Goal: Task Accomplishment & Management: Manage account settings

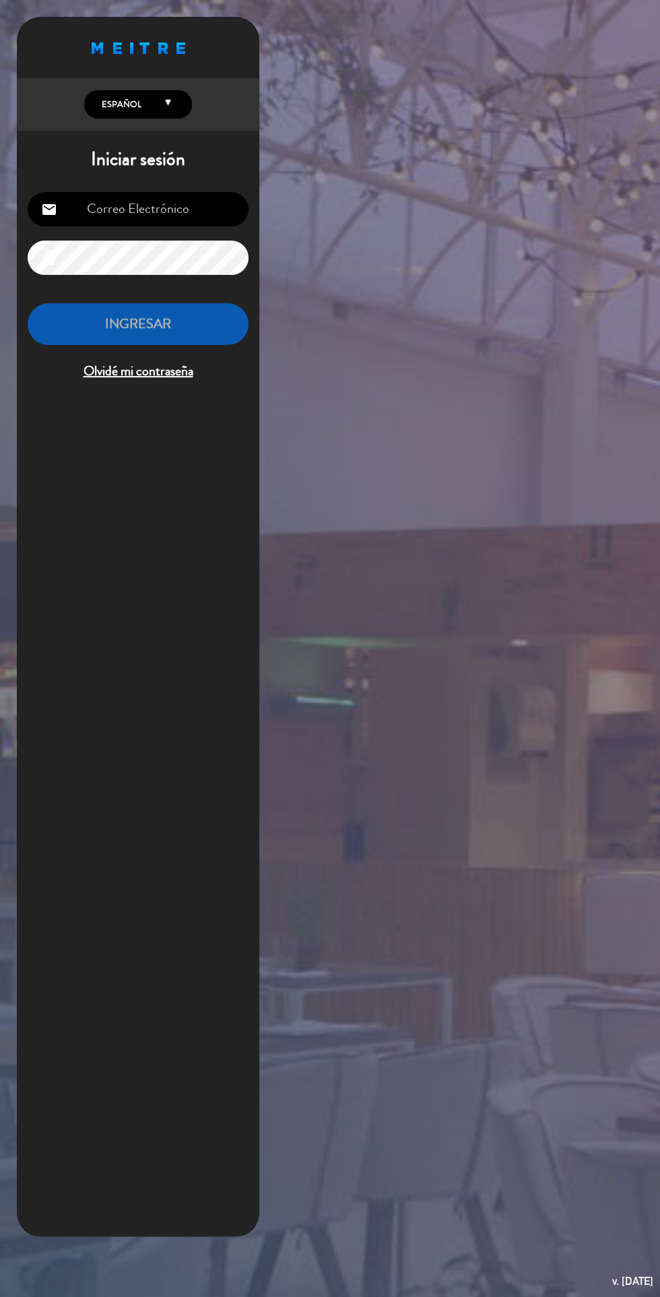
click at [193, 216] on input "email" at bounding box center [138, 209] width 221 height 34
type input "[EMAIL_ADDRESS][DOMAIN_NAME]"
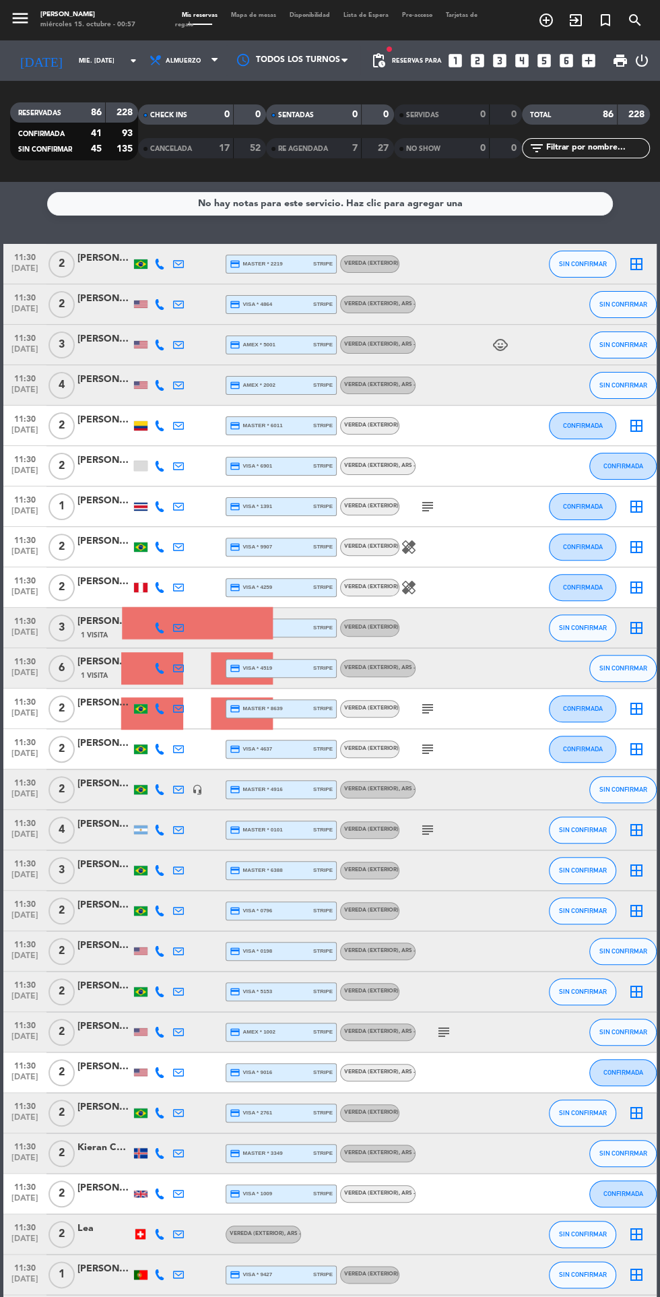
click at [97, 499] on div "[PERSON_NAME]" at bounding box center [104, 500] width 54 height 15
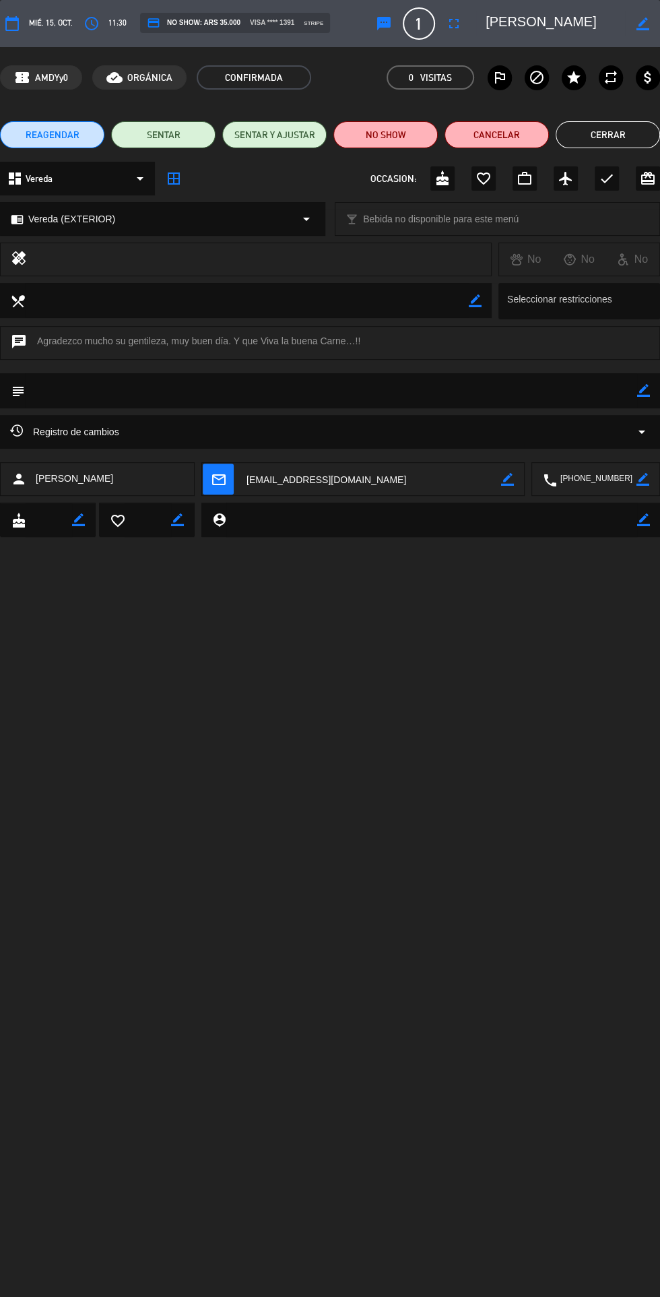
click at [619, 146] on button "Cerrar" at bounding box center [608, 134] width 104 height 27
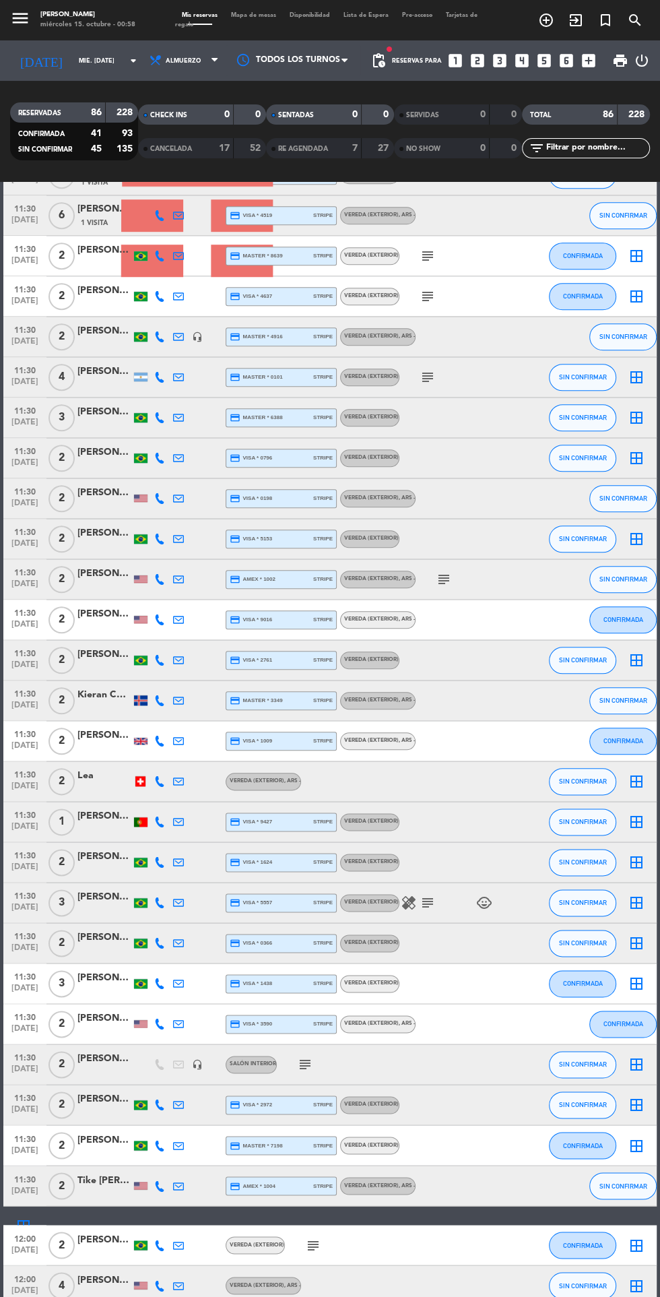
scroll to position [453, 0]
click at [104, 829] on div at bounding box center [104, 829] width 54 height 11
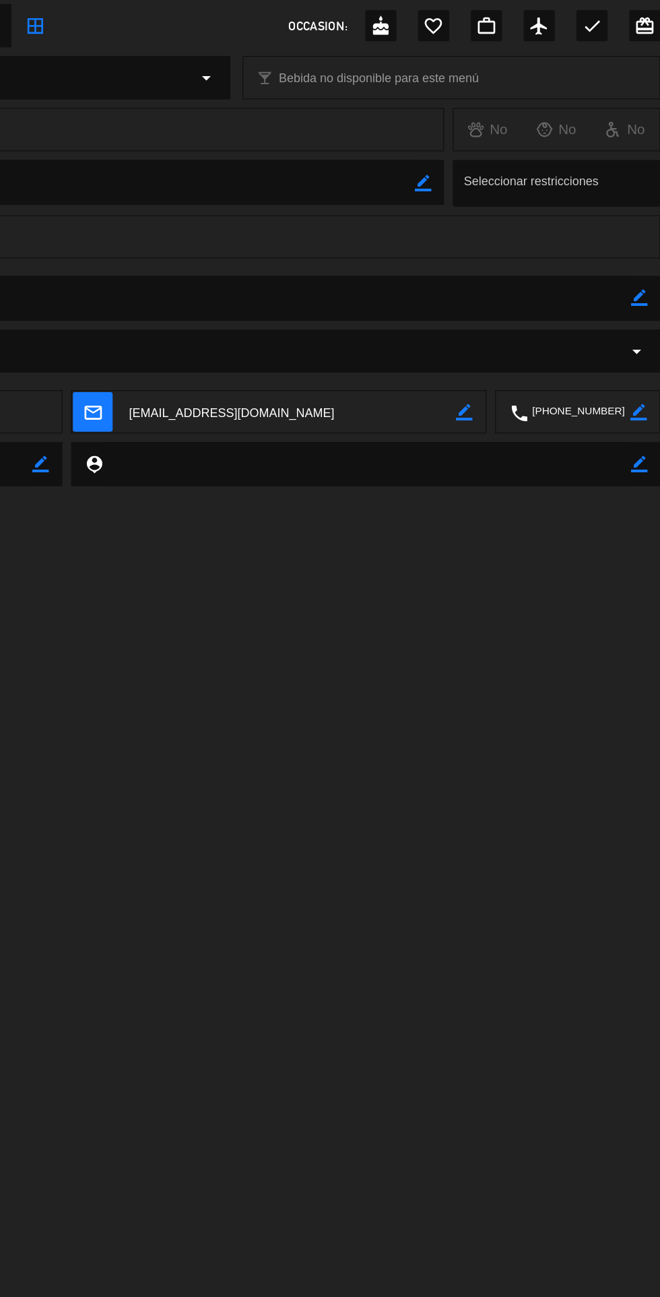
scroll to position [0, 0]
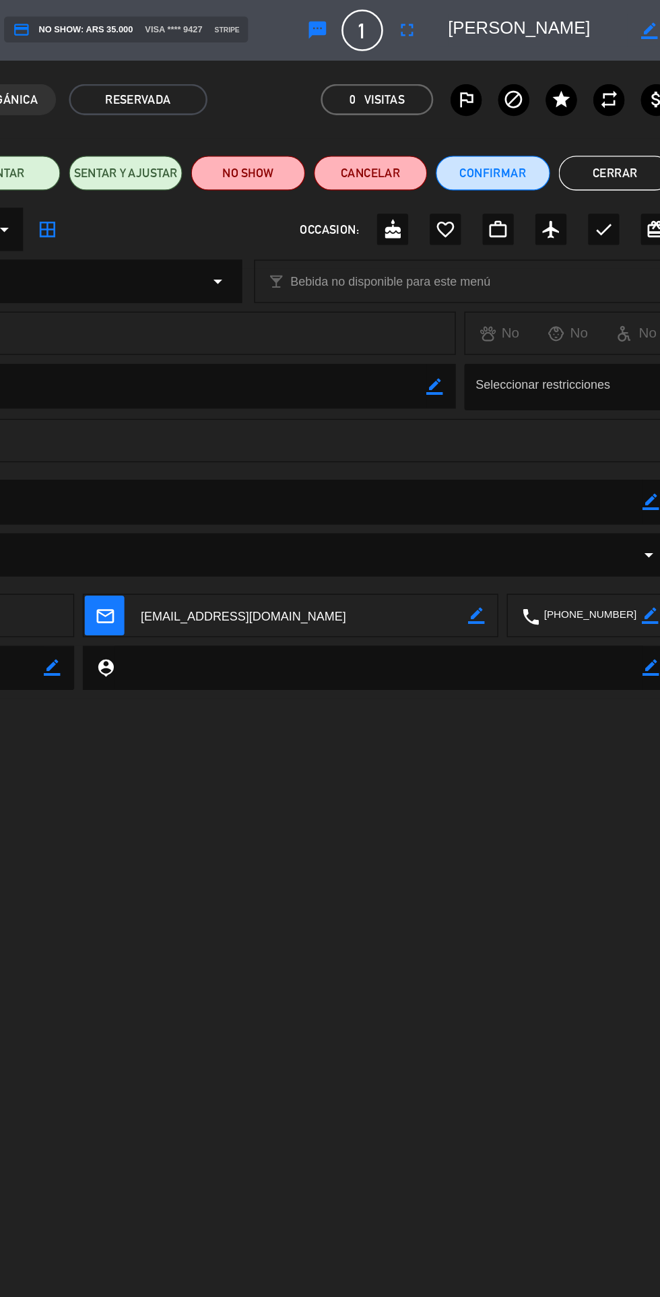
click at [602, 129] on button "Cerrar" at bounding box center [616, 134] width 88 height 27
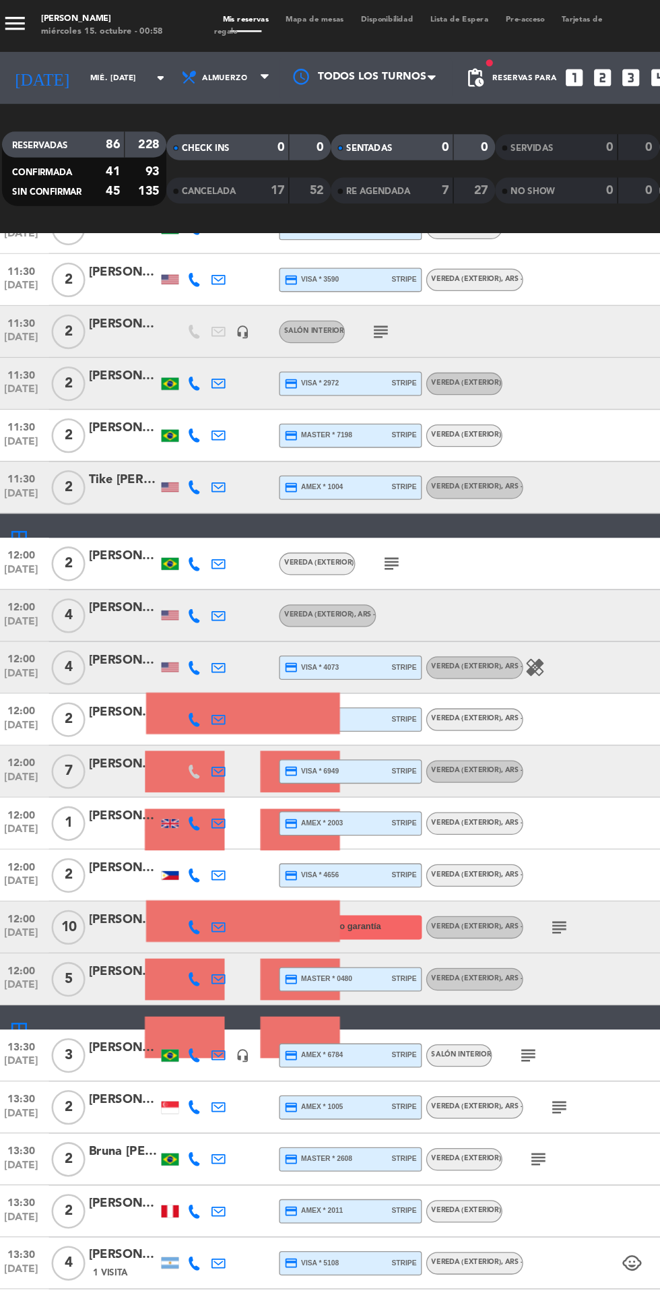
scroll to position [1268, 0]
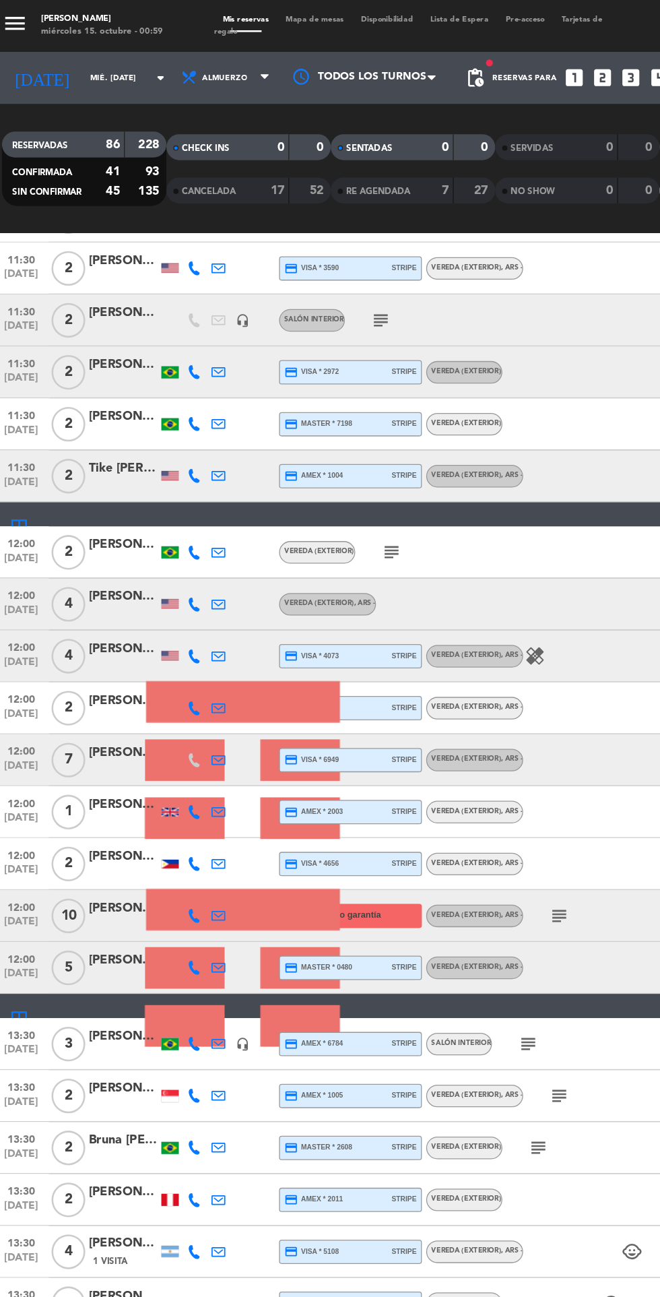
click at [186, 628] on div at bounding box center [178, 632] width 19 height 40
click at [96, 628] on div "[PERSON_NAME]" at bounding box center [104, 626] width 54 height 15
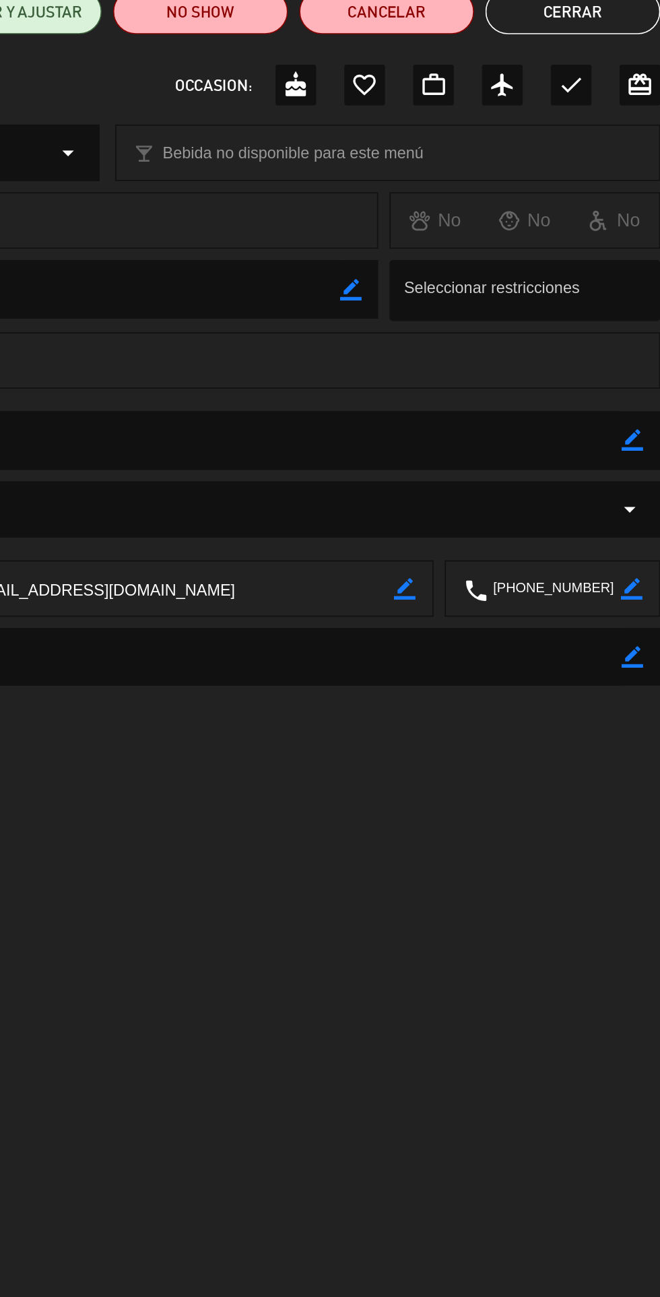
scroll to position [0, 0]
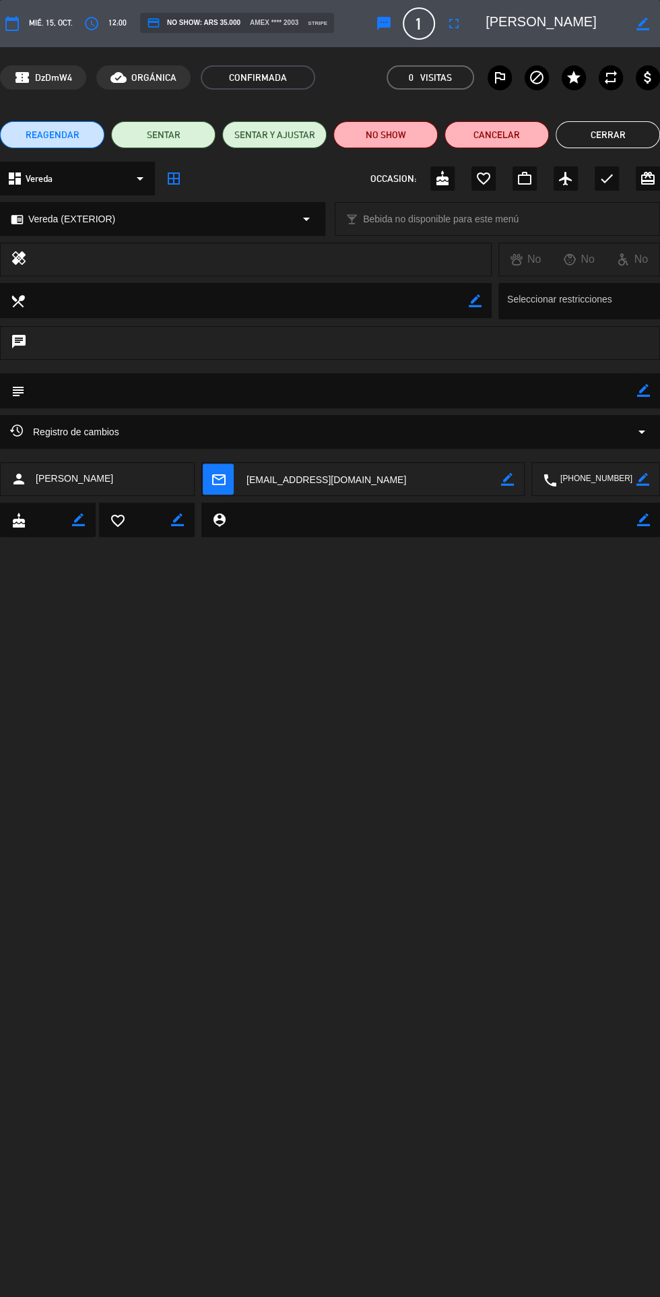
click at [625, 123] on button "Cerrar" at bounding box center [608, 134] width 104 height 27
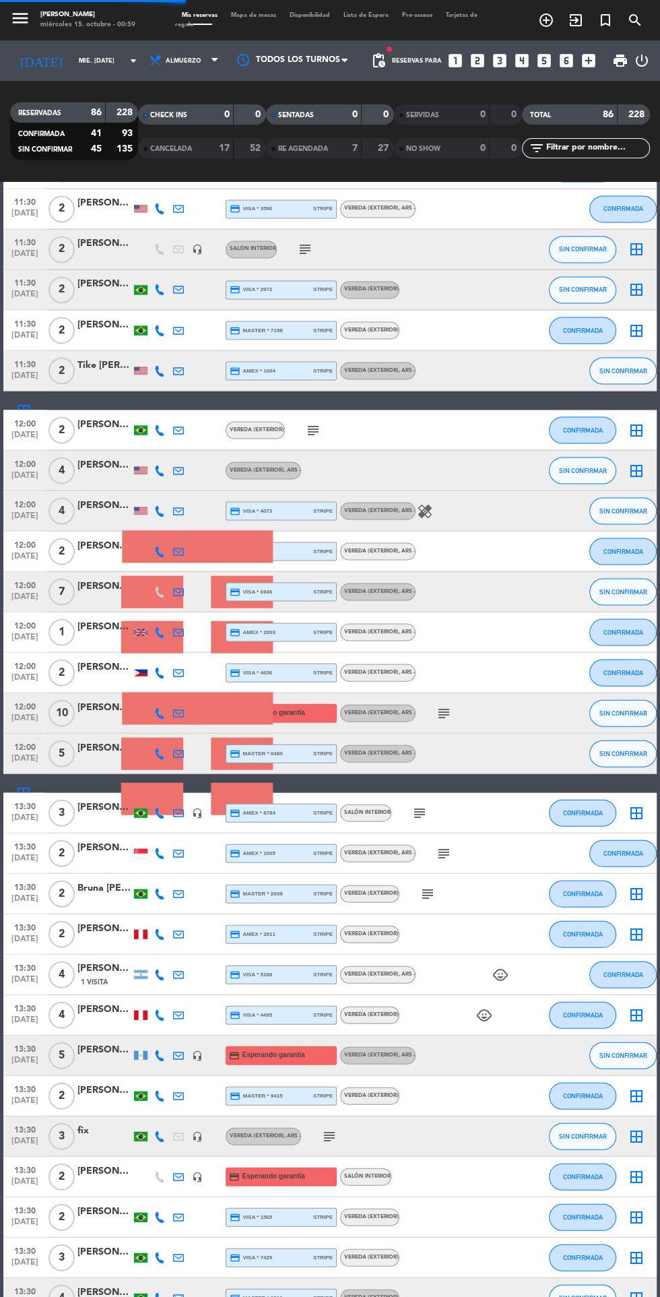
click at [616, 142] on input "text" at bounding box center [597, 148] width 104 height 15
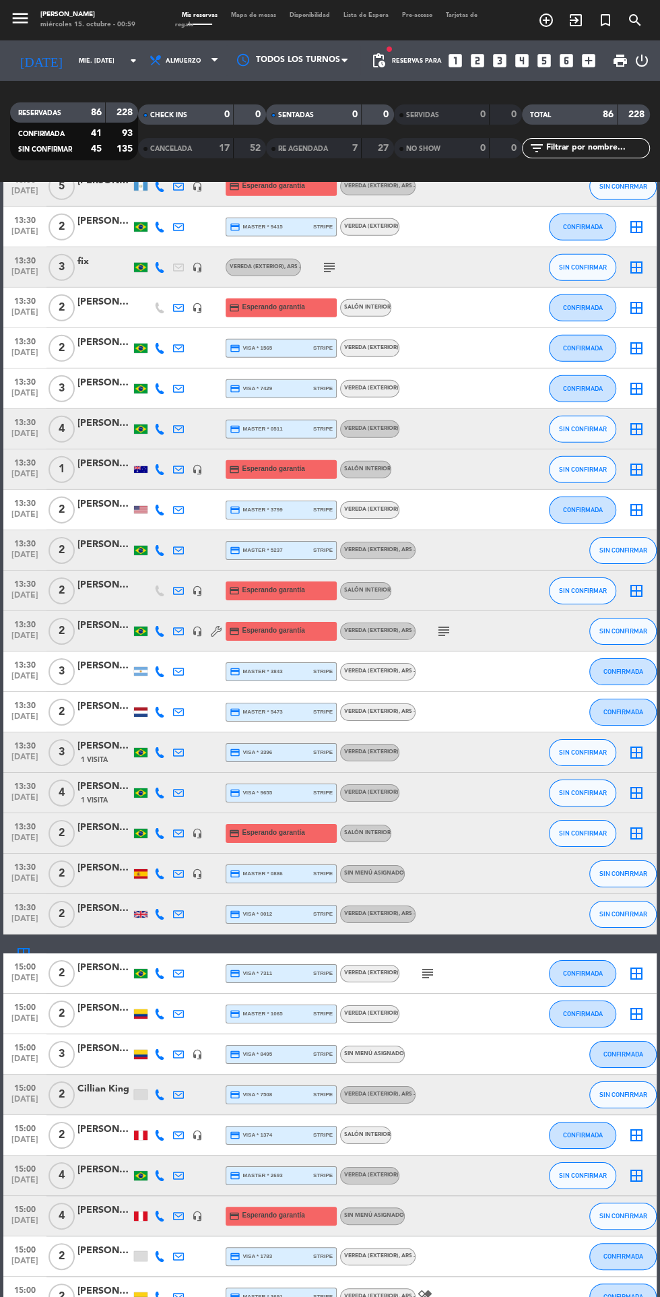
scroll to position [2136, 0]
click at [112, 460] on div "[PERSON_NAME]" at bounding box center [104, 463] width 54 height 15
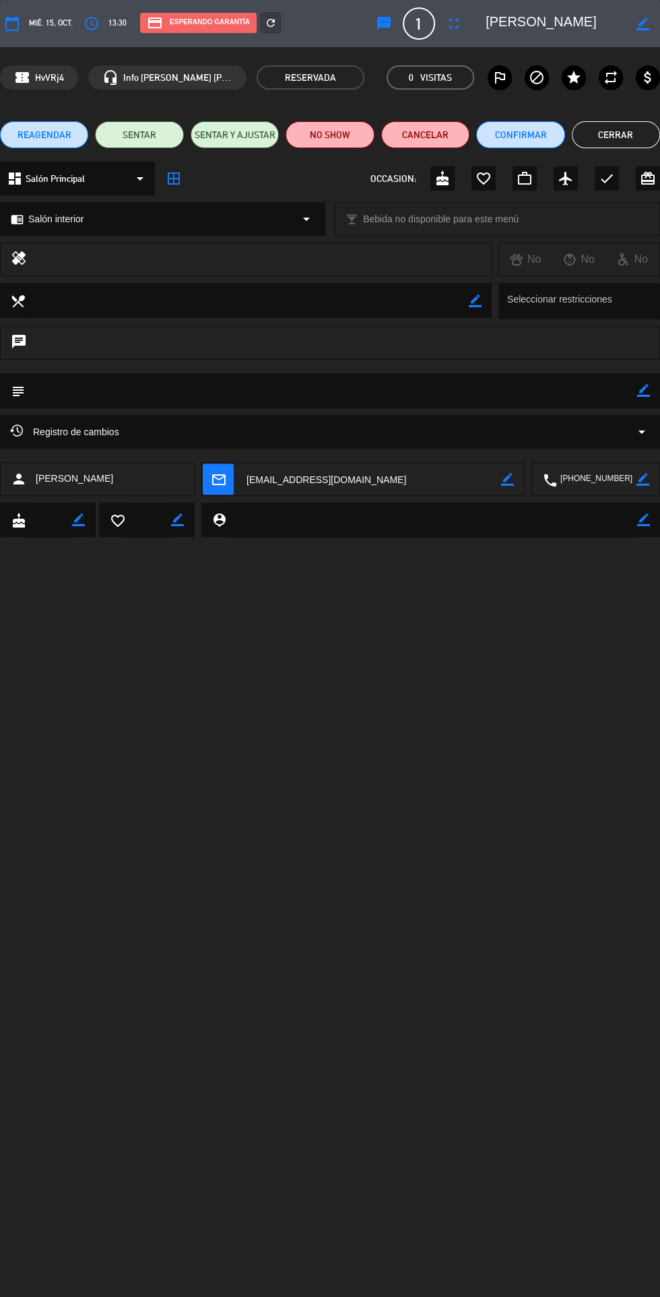
scroll to position [20, 0]
click at [610, 131] on button "Cerrar" at bounding box center [616, 134] width 88 height 27
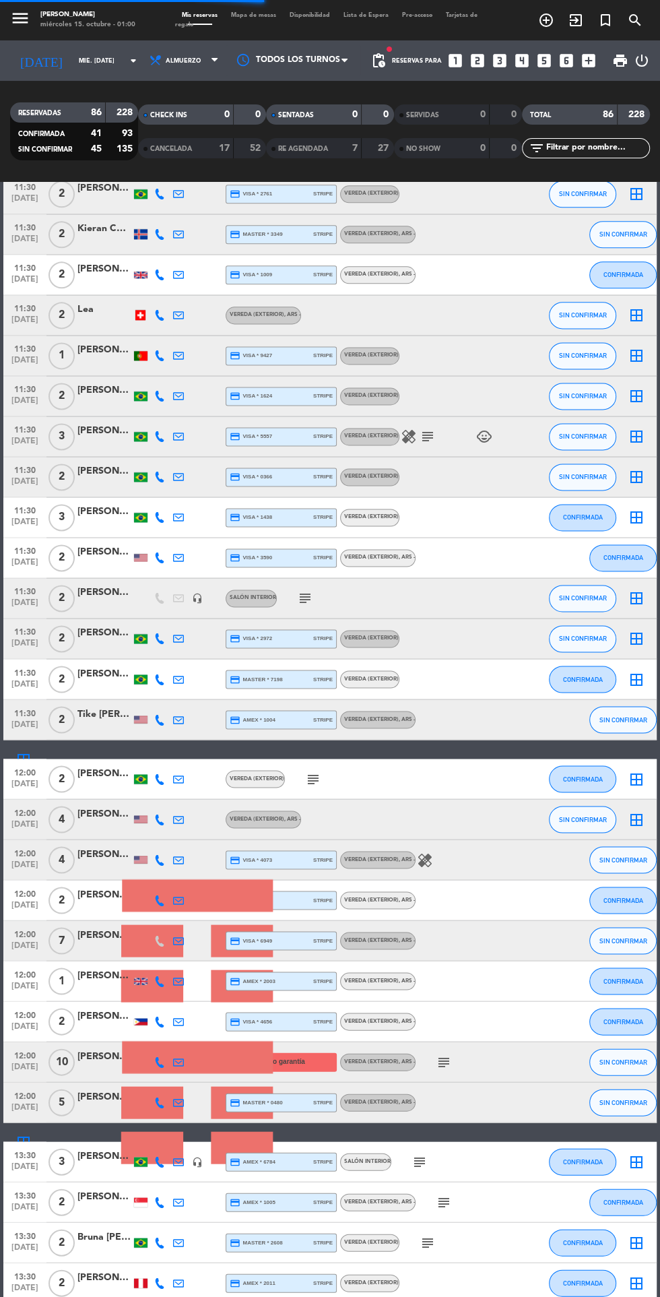
scroll to position [0, 0]
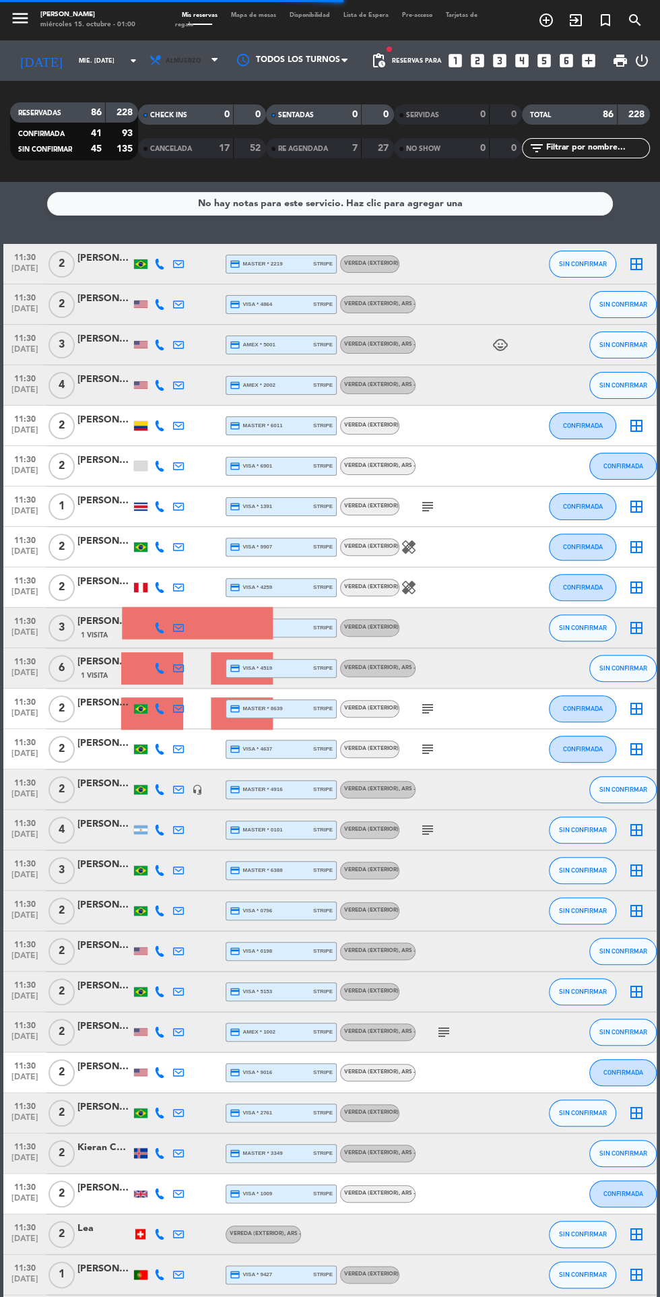
click at [183, 56] on span "Almuerzo" at bounding box center [185, 61] width 81 height 30
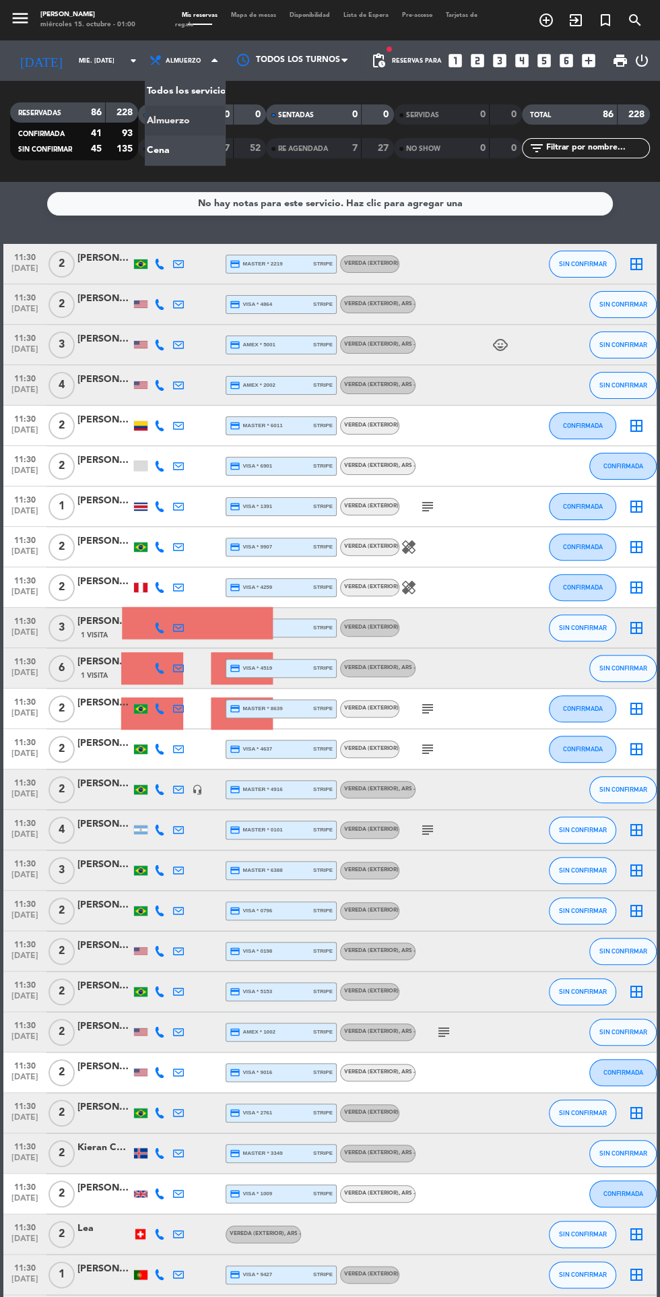
click at [187, 150] on div "menu [PERSON_NAME] miércoles 15. octubre - 01:00 Mis reservas Mapa de mesas Dis…" at bounding box center [330, 91] width 660 height 182
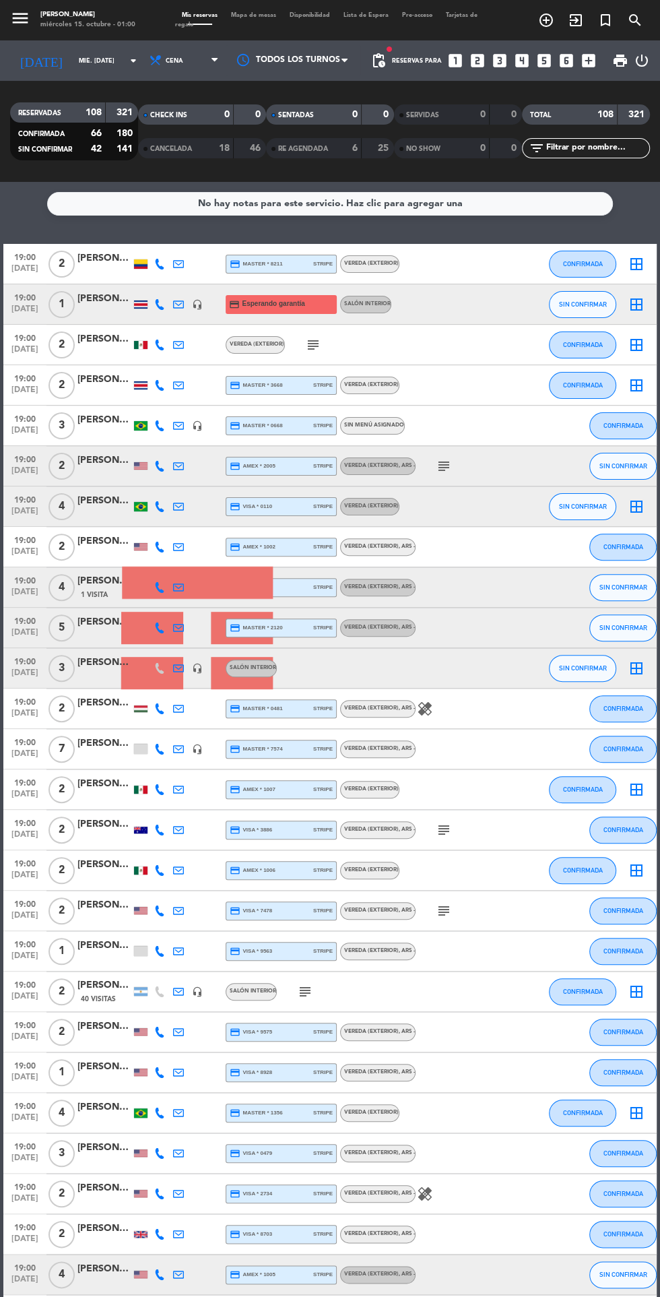
click at [104, 298] on div "[PERSON_NAME]" at bounding box center [104, 298] width 54 height 15
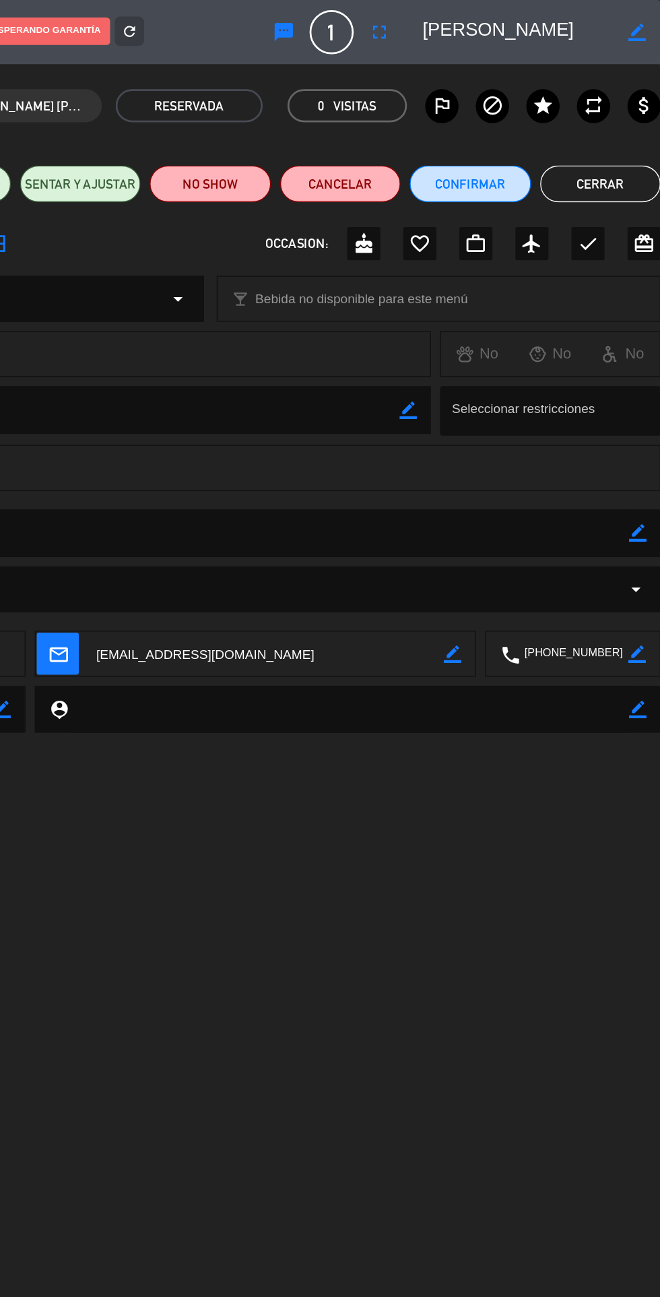
click at [605, 132] on button "Cerrar" at bounding box center [616, 134] width 88 height 27
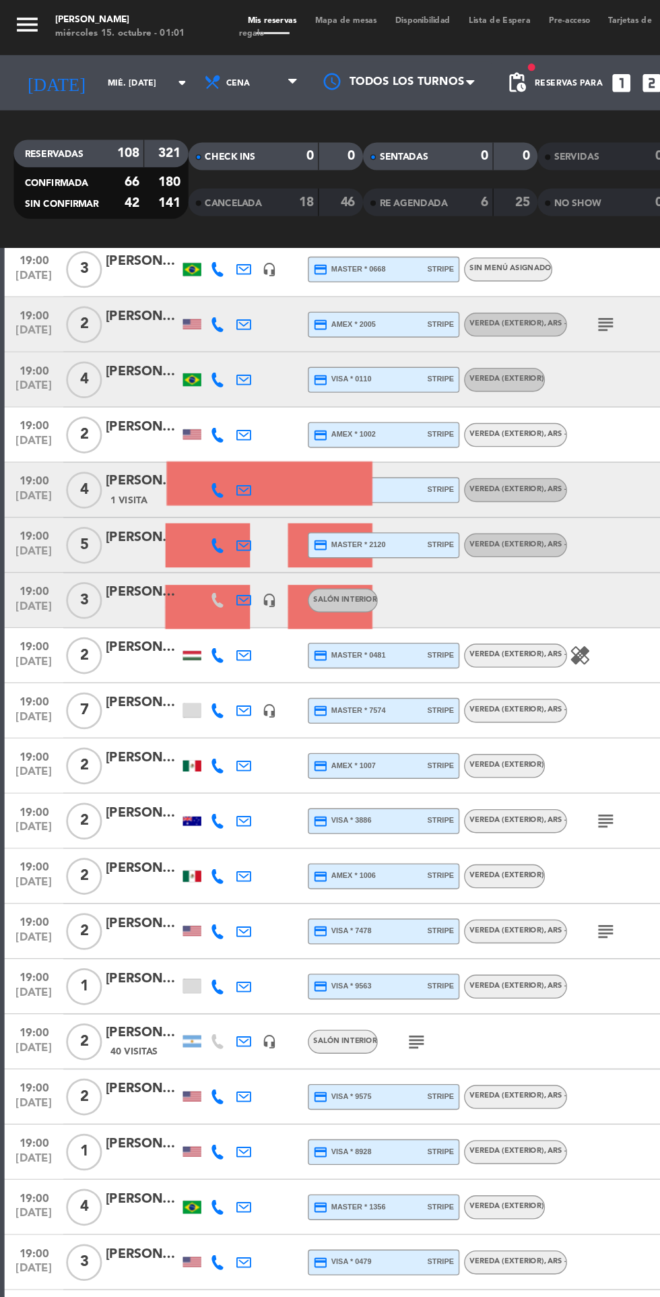
scroll to position [399, 0]
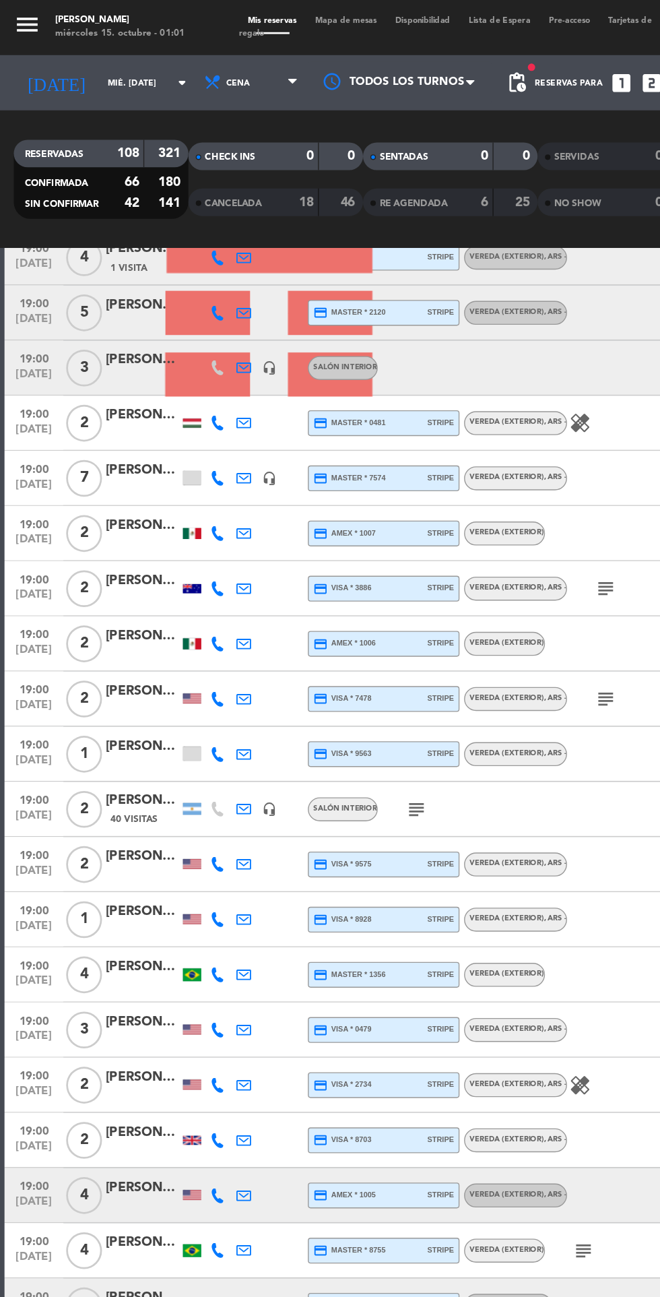
click at [104, 554] on div "[PERSON_NAME]" at bounding box center [104, 546] width 54 height 15
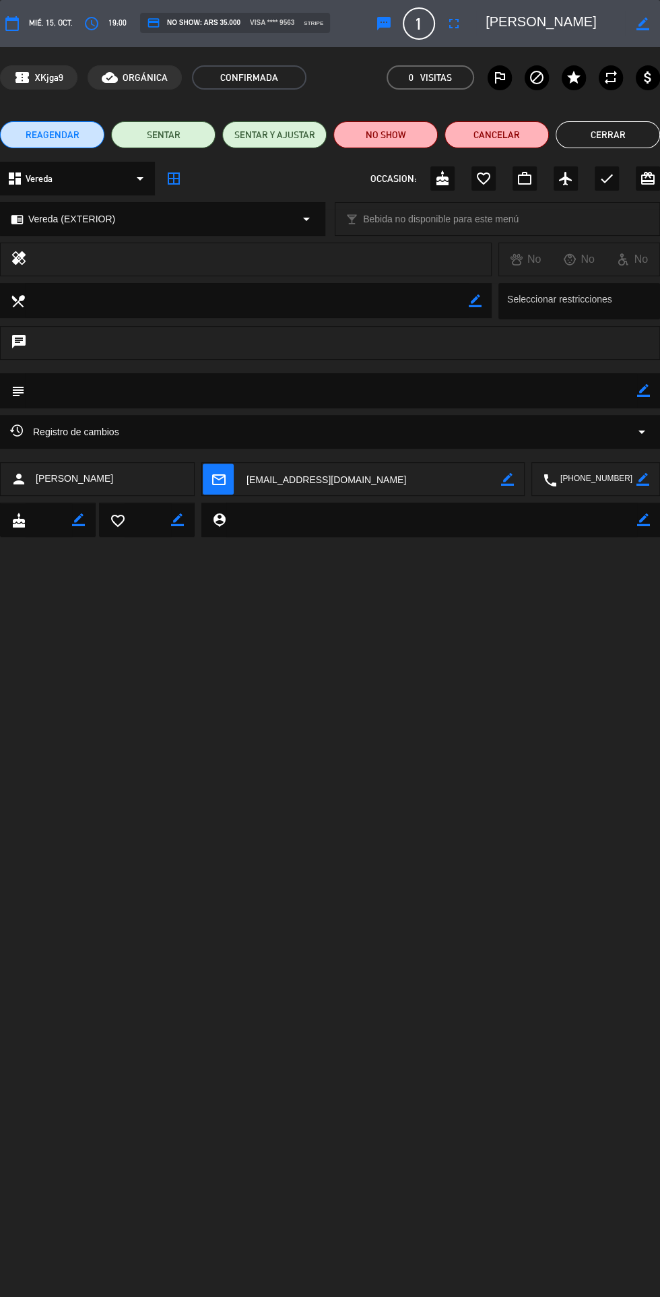
click at [614, 134] on button "Cerrar" at bounding box center [608, 134] width 104 height 27
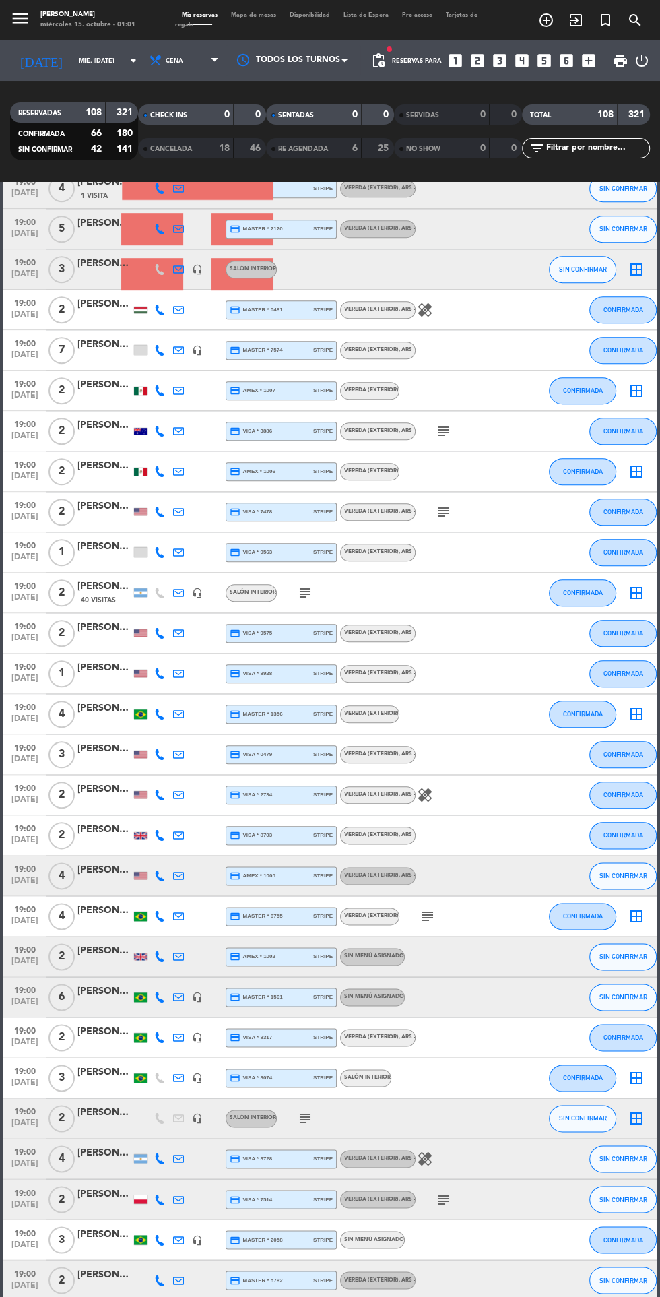
click at [99, 671] on div "[PERSON_NAME]" at bounding box center [104, 667] width 54 height 15
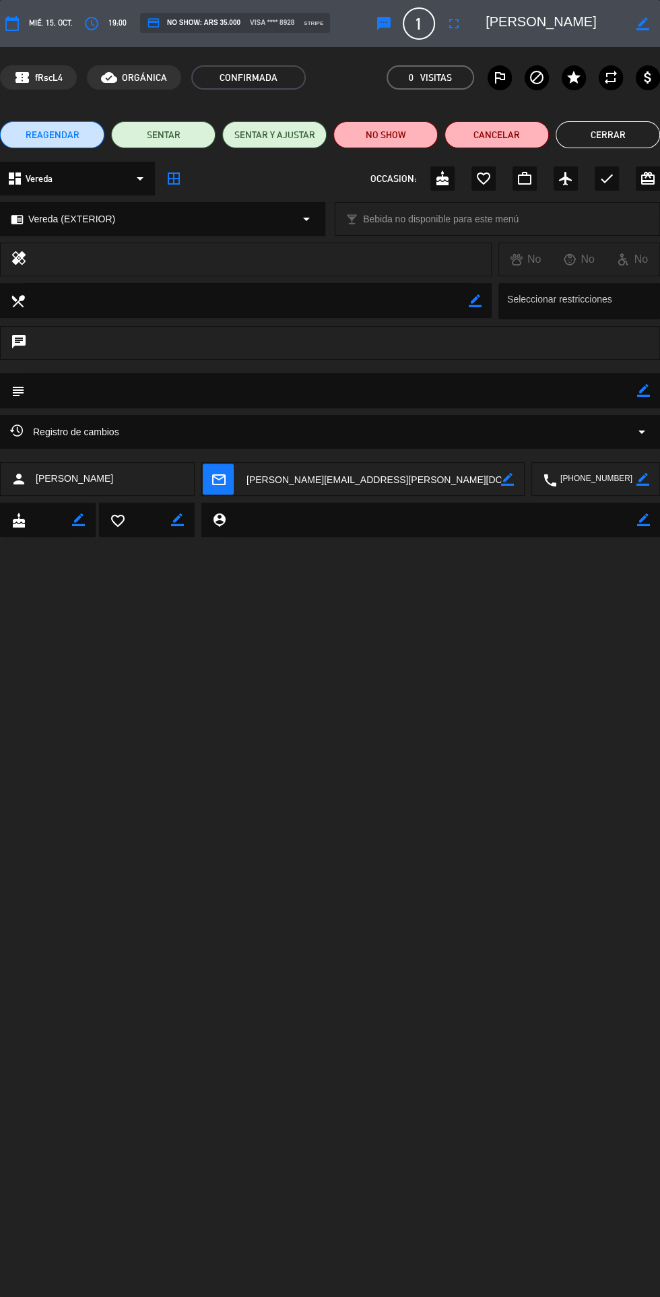
click at [583, 137] on button "Cerrar" at bounding box center [608, 134] width 104 height 27
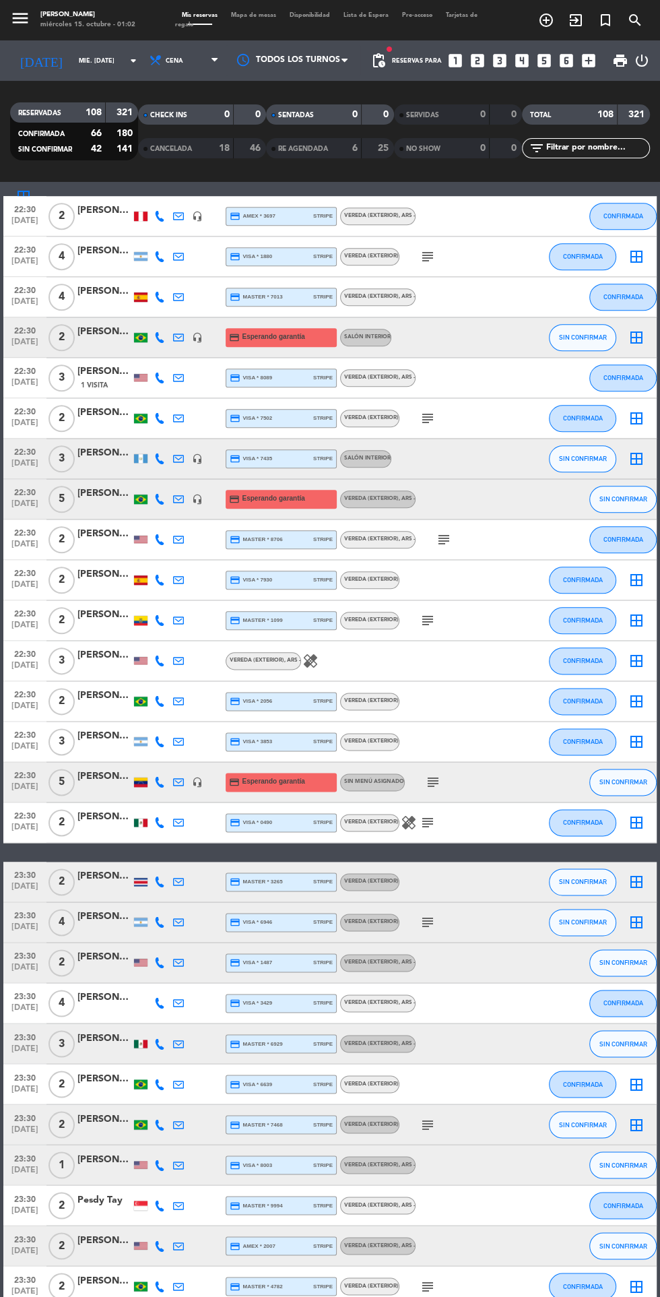
scroll to position [3389, 0]
